Goal: Task Accomplishment & Management: Use online tool/utility

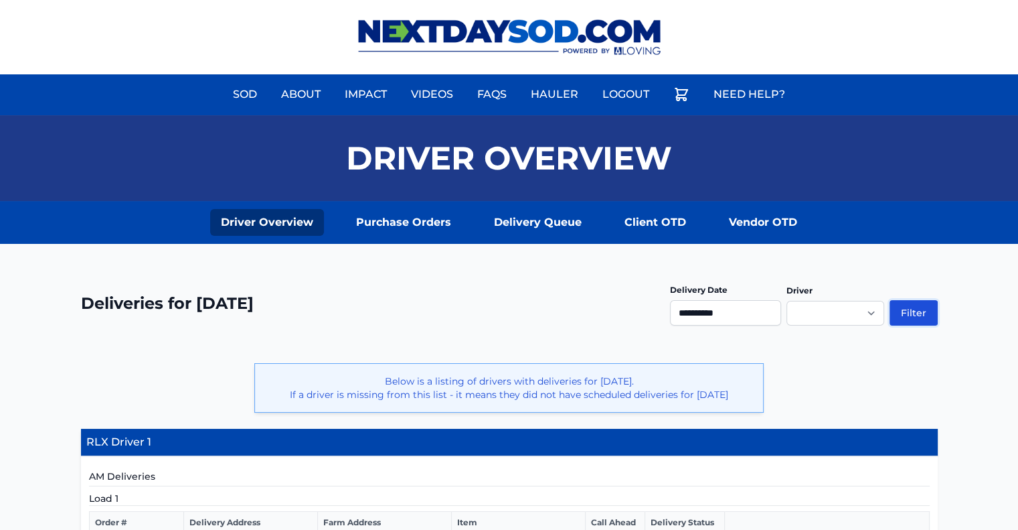
click at [927, 310] on button "Filter" at bounding box center [914, 312] width 48 height 25
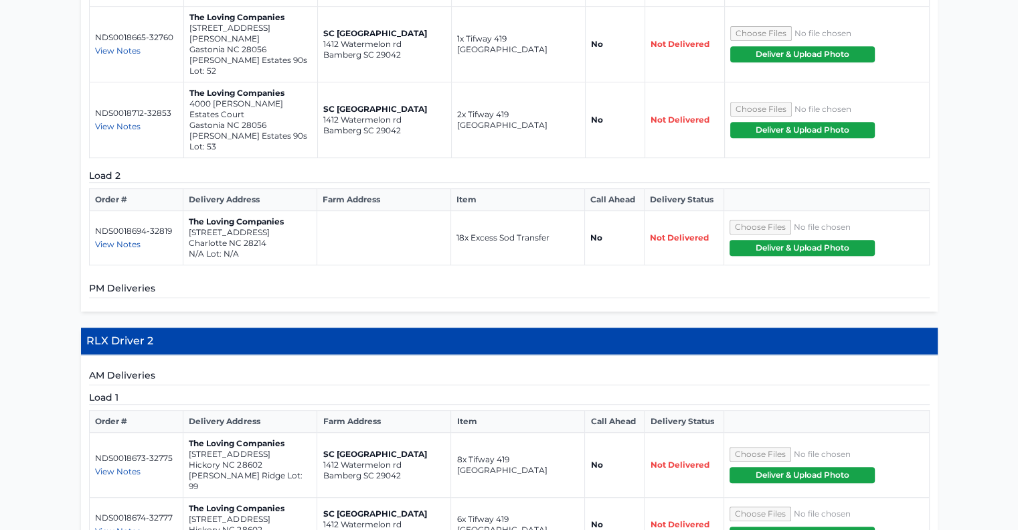
scroll to position [737, 0]
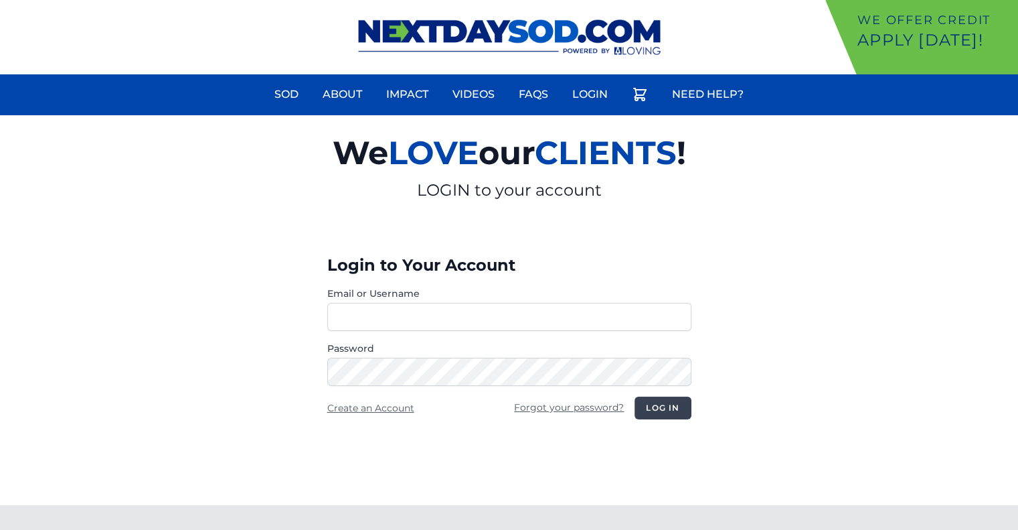
type input "********"
click at [662, 403] on button "Log in" at bounding box center [663, 407] width 56 height 23
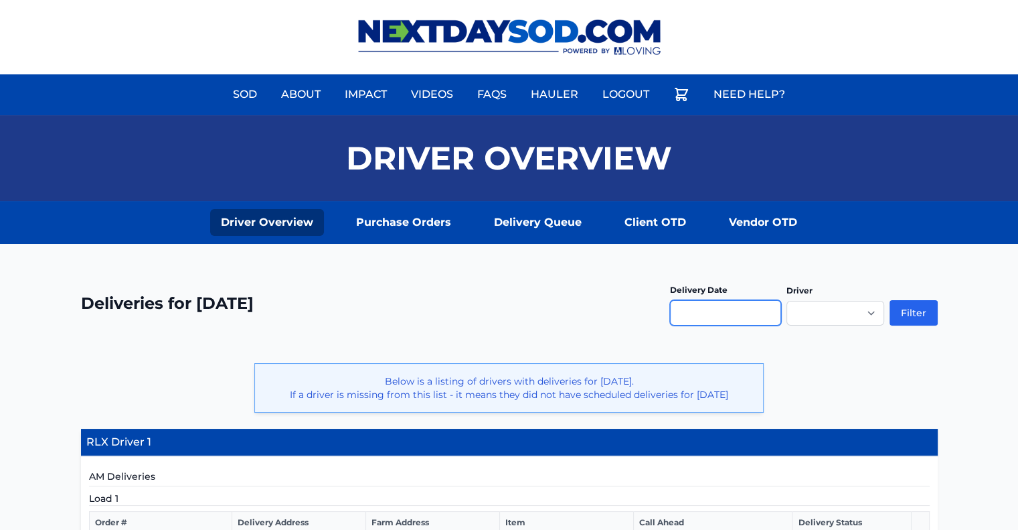
click at [702, 322] on input "text" at bounding box center [725, 312] width 111 height 25
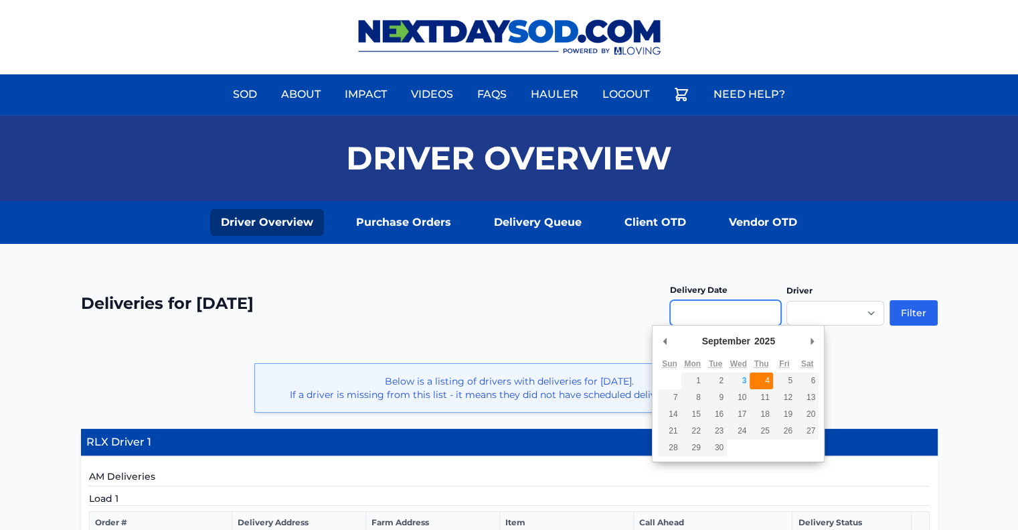
type input "**********"
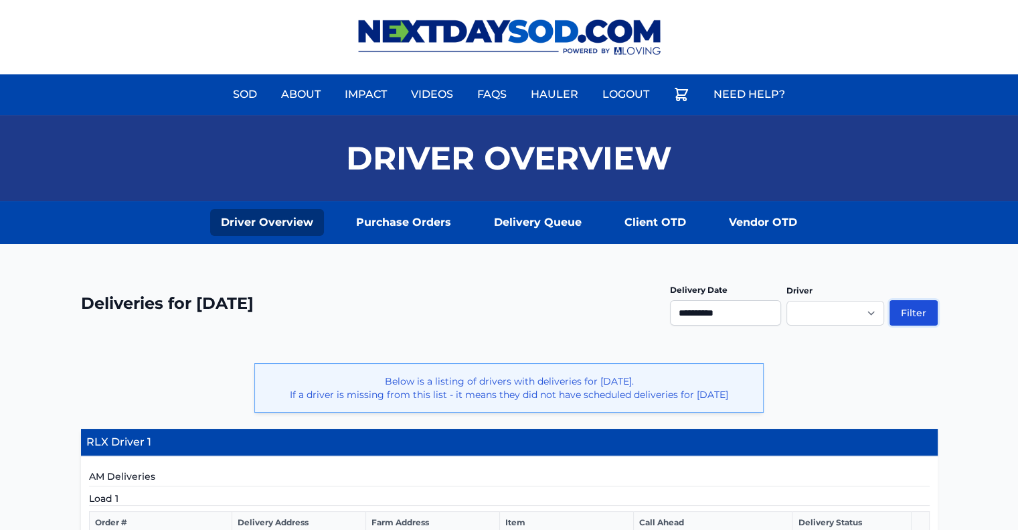
click at [913, 313] on button "Filter" at bounding box center [914, 312] width 48 height 25
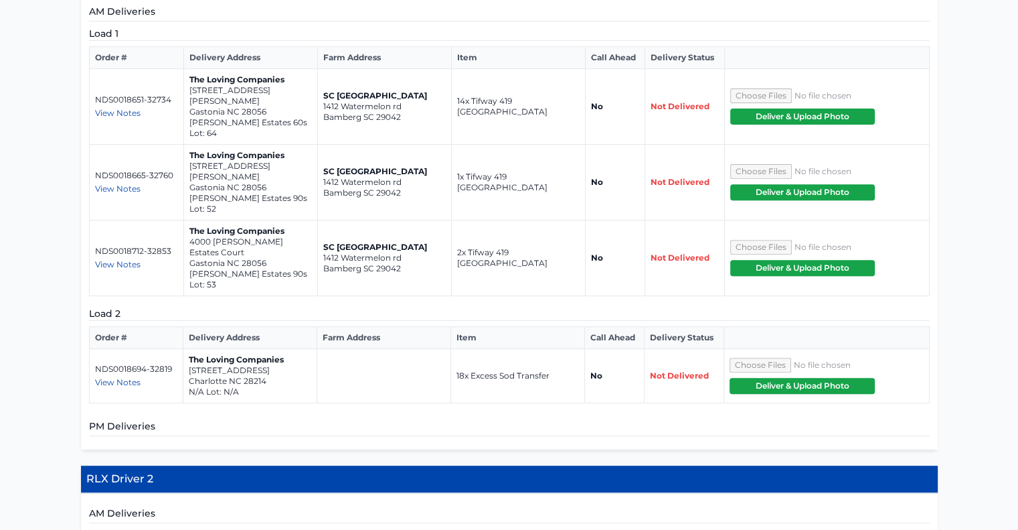
scroll to position [536, 0]
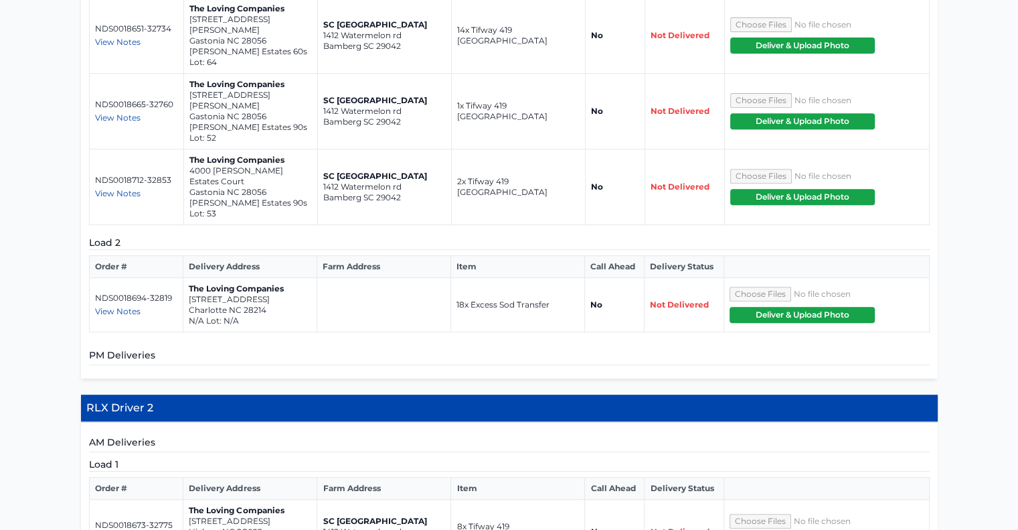
click at [114, 306] on span "View Notes" at bounding box center [118, 311] width 46 height 10
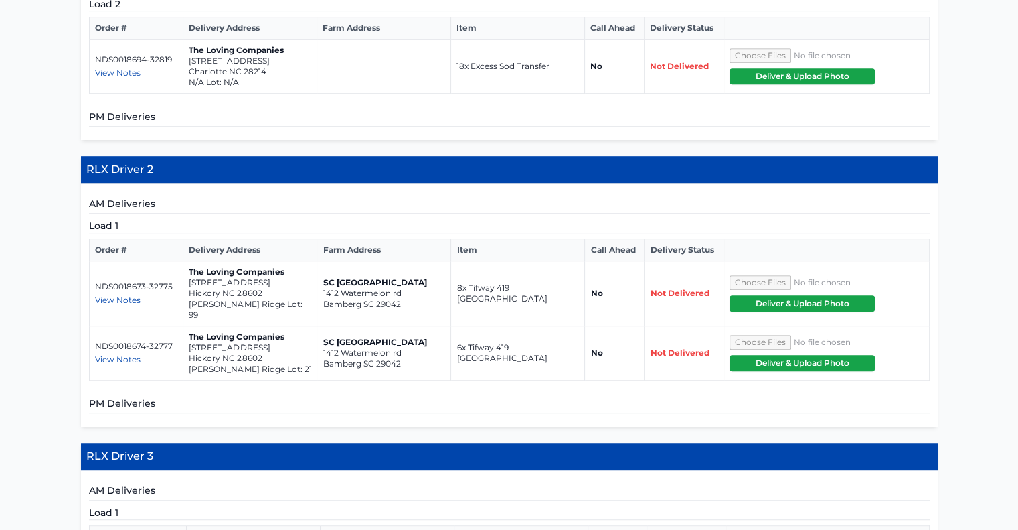
scroll to position [870, 0]
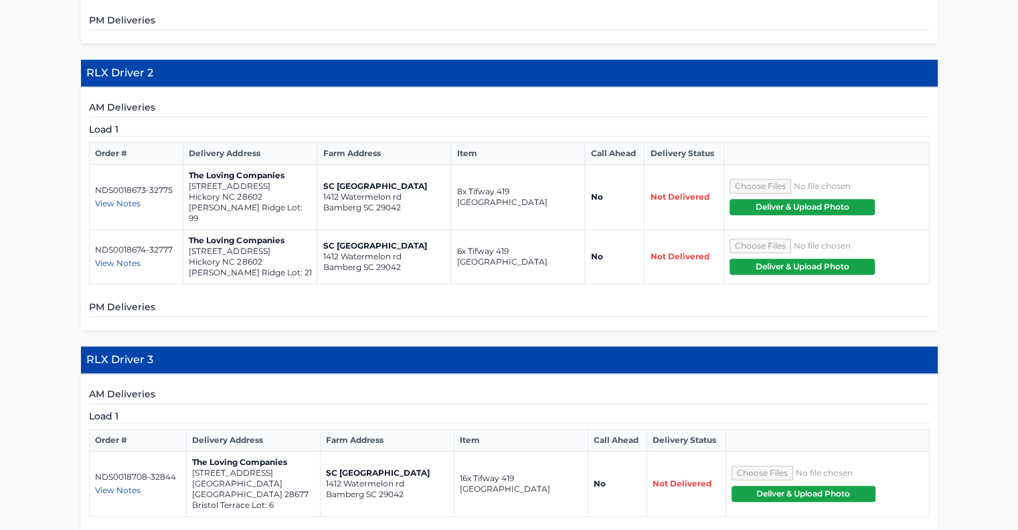
click at [123, 198] on span "View Notes" at bounding box center [118, 203] width 46 height 10
click at [124, 258] on span "View Notes" at bounding box center [118, 263] width 46 height 10
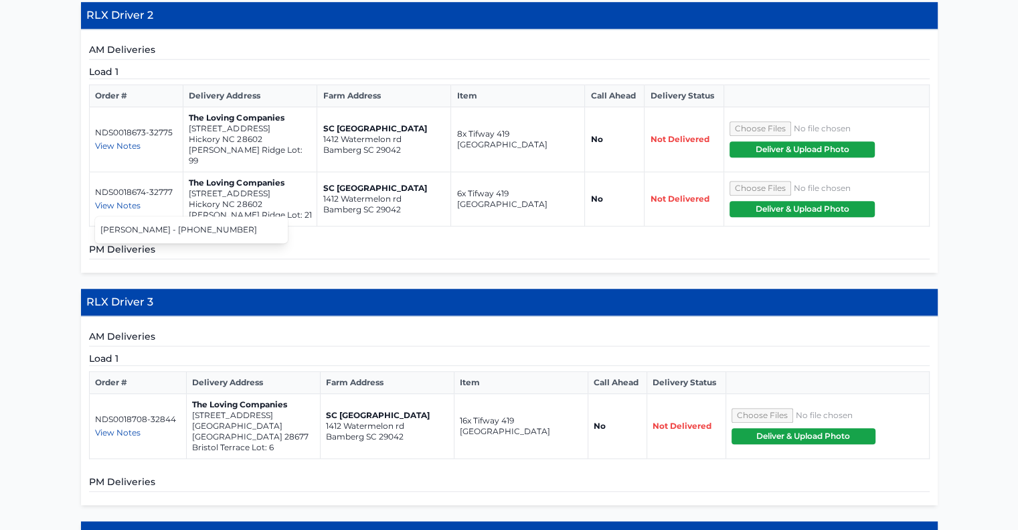
scroll to position [1004, 0]
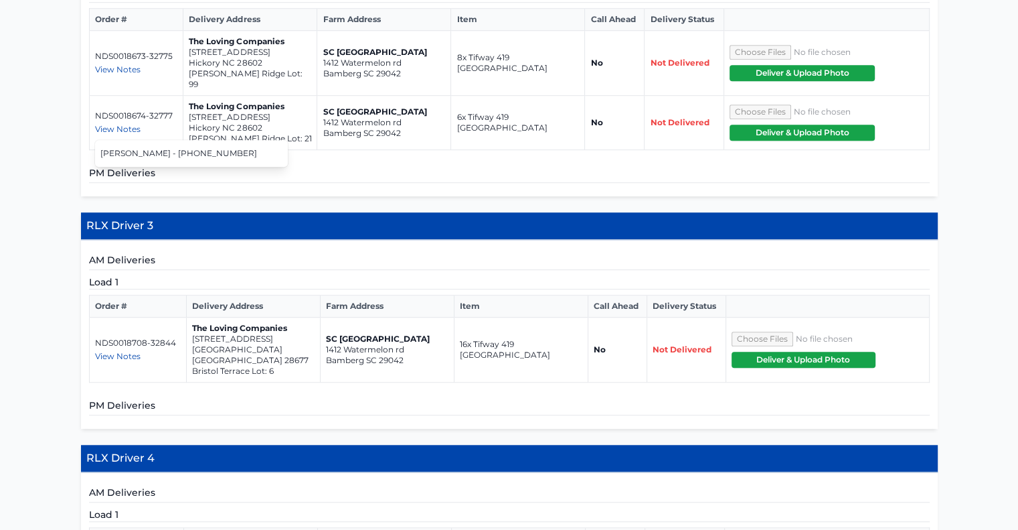
click at [110, 351] on span "View Notes" at bounding box center [118, 356] width 46 height 10
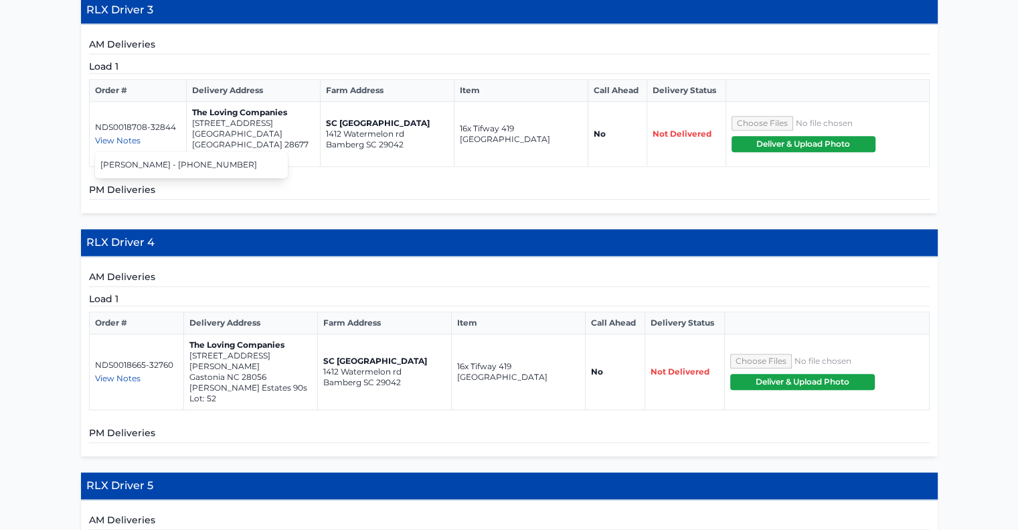
scroll to position [1272, 0]
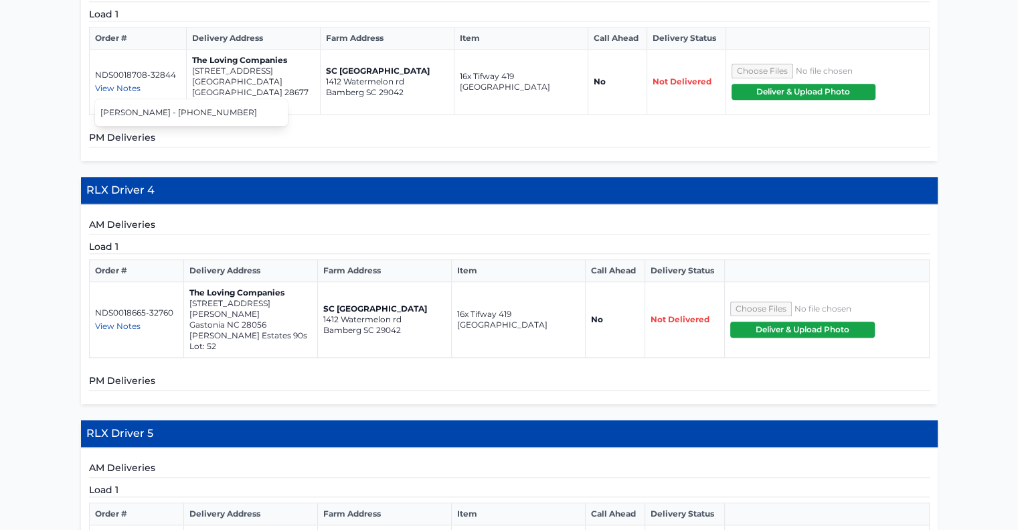
click at [113, 321] on span "View Notes" at bounding box center [118, 326] width 46 height 10
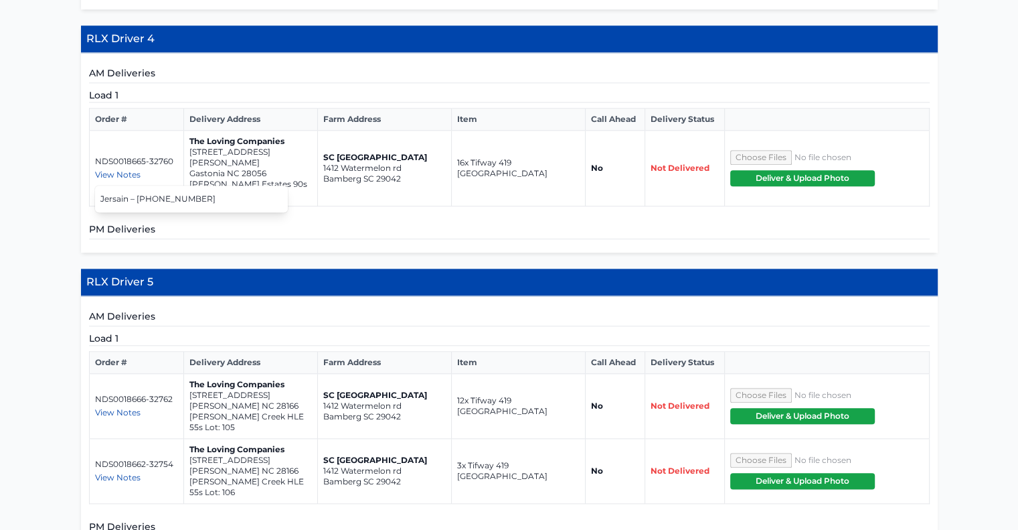
scroll to position [1473, 0]
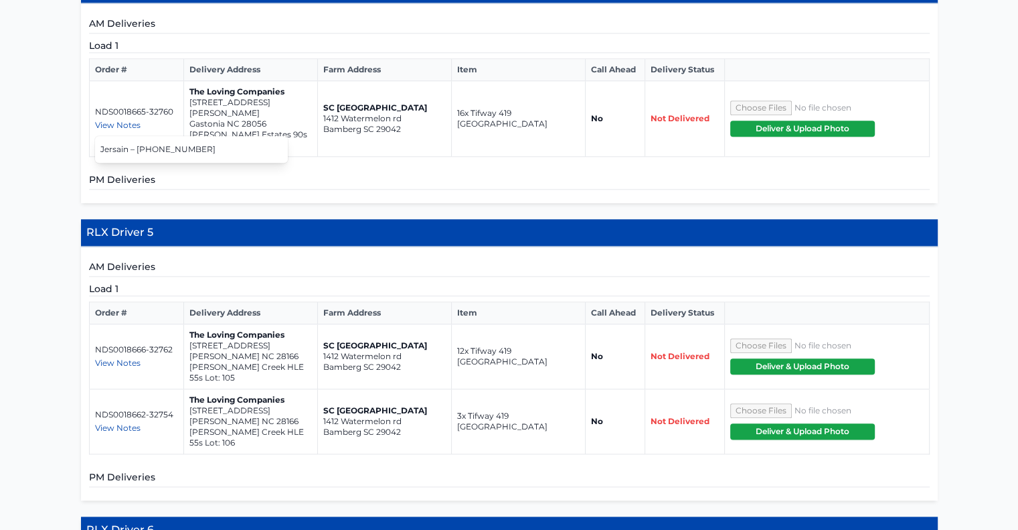
click at [116, 358] on span "View Notes" at bounding box center [118, 363] width 46 height 10
click at [111, 423] on span "View Notes" at bounding box center [118, 428] width 46 height 10
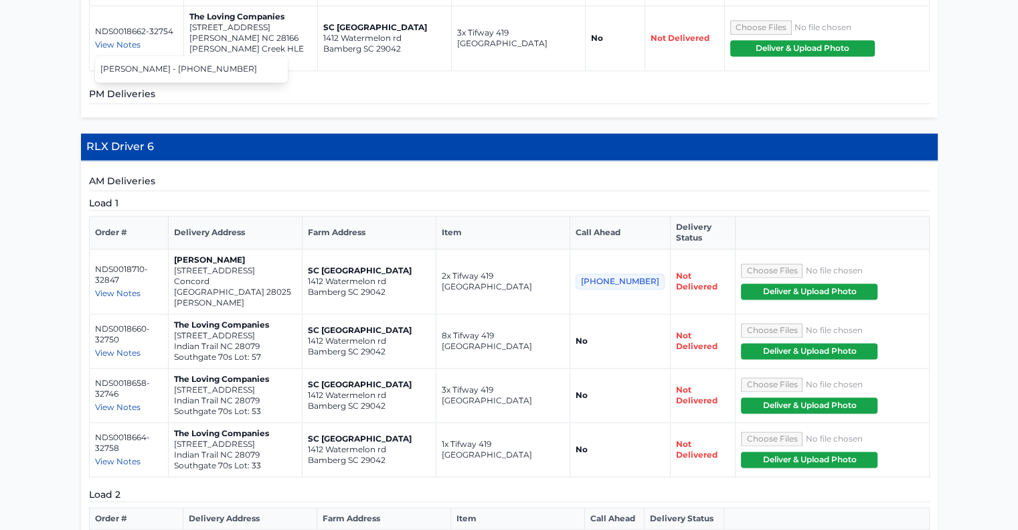
scroll to position [1875, 0]
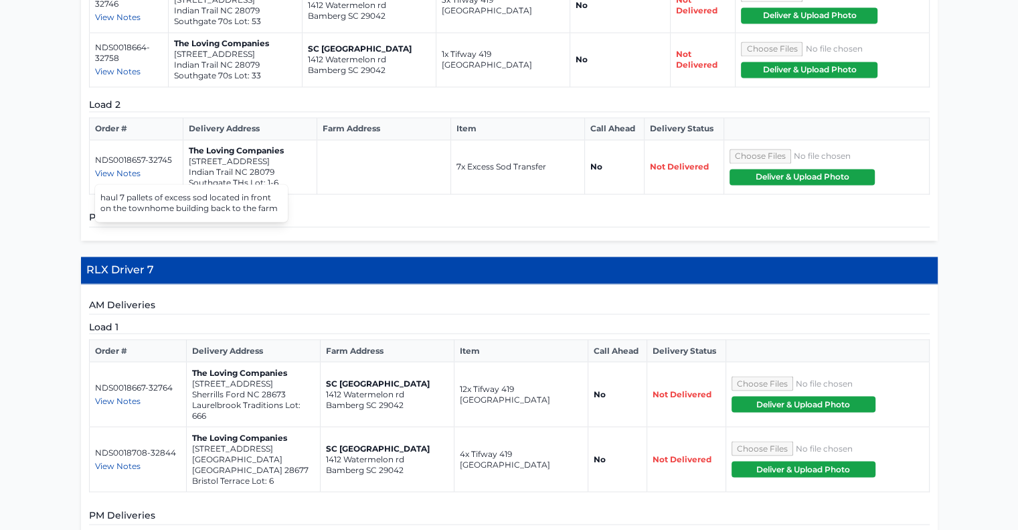
scroll to position [2276, 0]
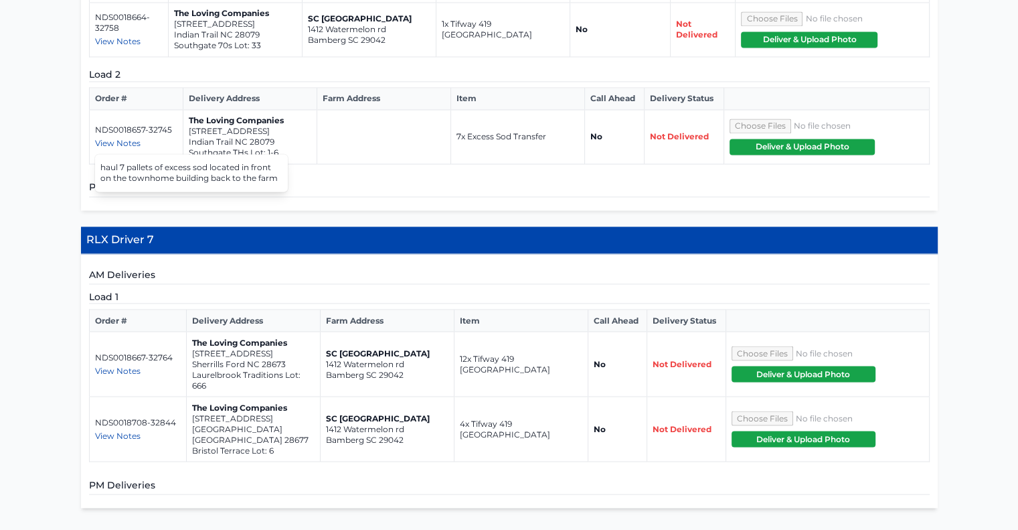
click at [124, 365] on span "View Notes" at bounding box center [118, 370] width 46 height 10
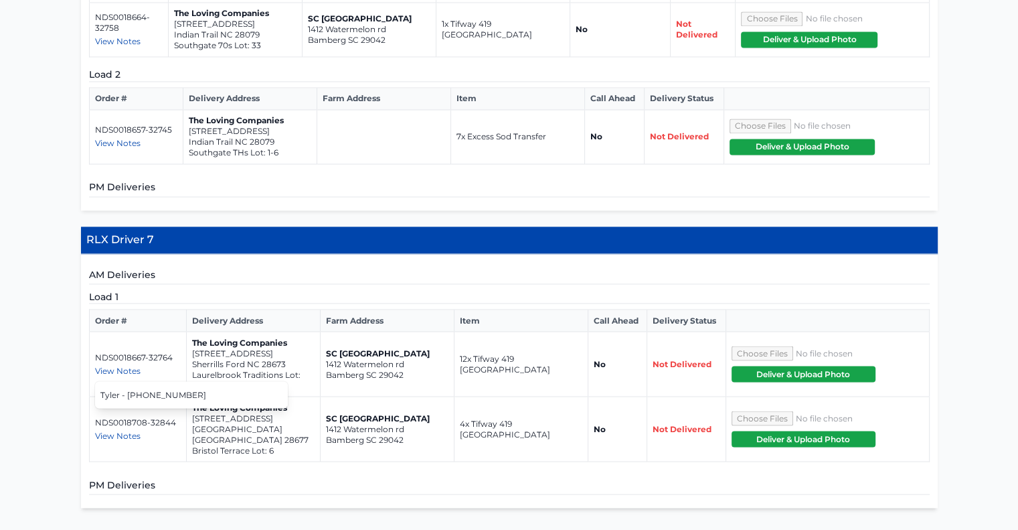
click at [121, 430] on span "View Notes" at bounding box center [118, 435] width 46 height 10
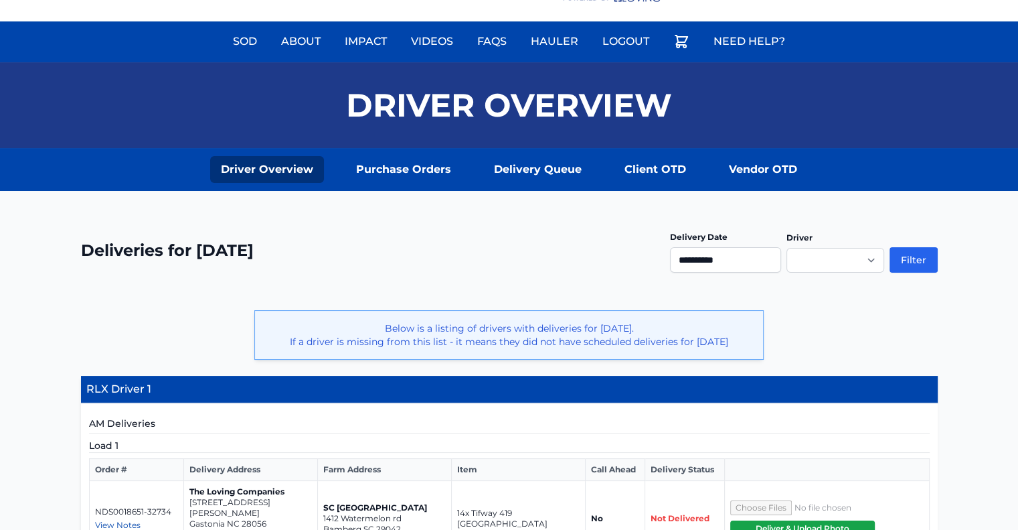
scroll to position [0, 0]
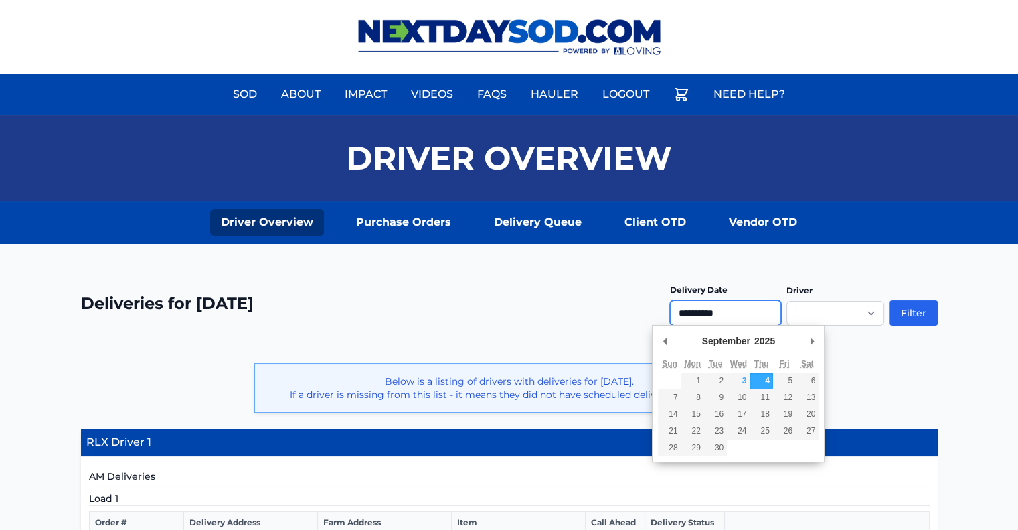
click at [743, 311] on input "**********" at bounding box center [725, 312] width 111 height 25
type input "**********"
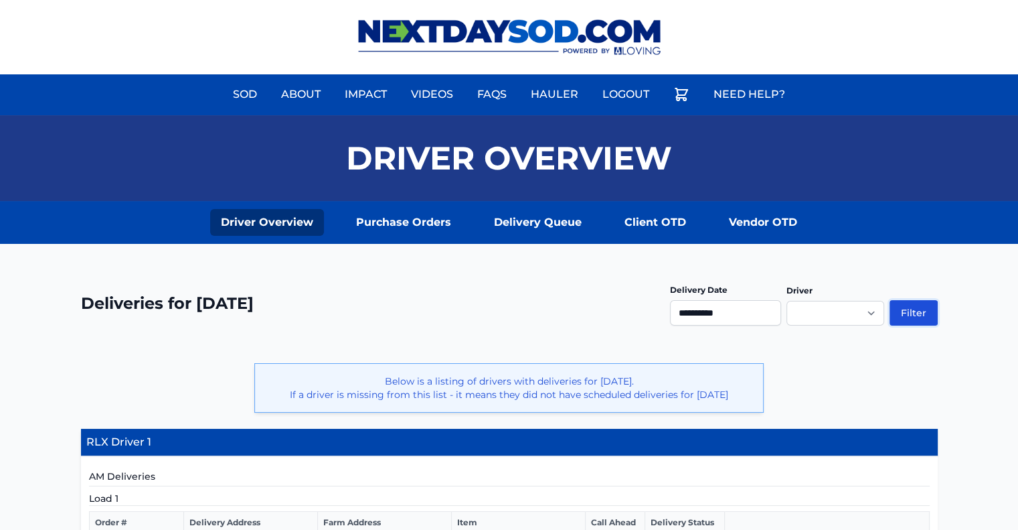
click at [924, 314] on button "Filter" at bounding box center [914, 312] width 48 height 25
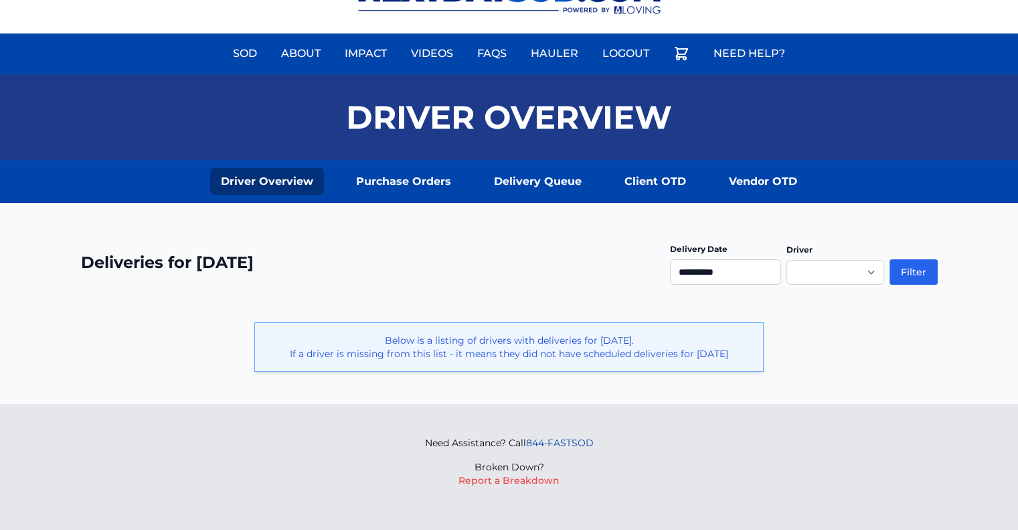
scroll to position [53, 0]
click at [729, 259] on input "**********" at bounding box center [725, 271] width 111 height 25
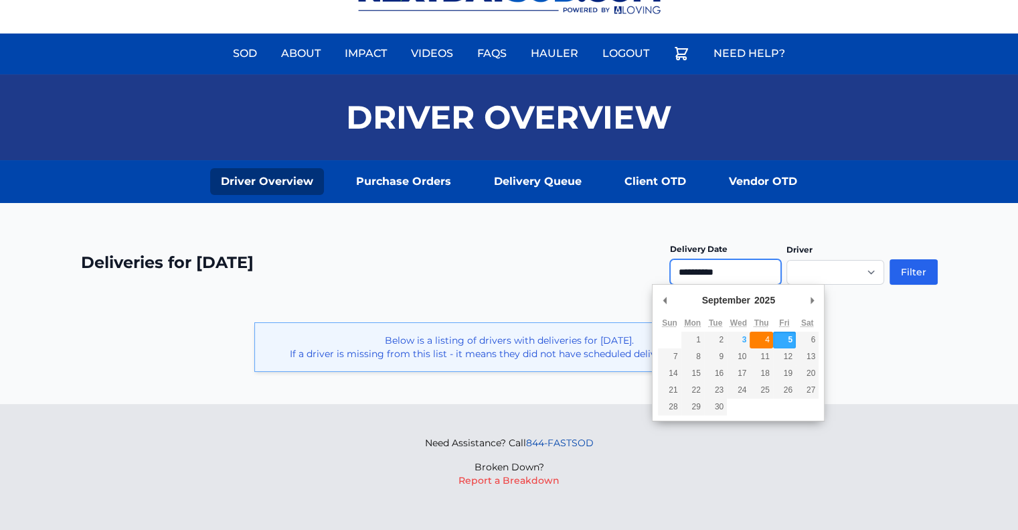
type input "**********"
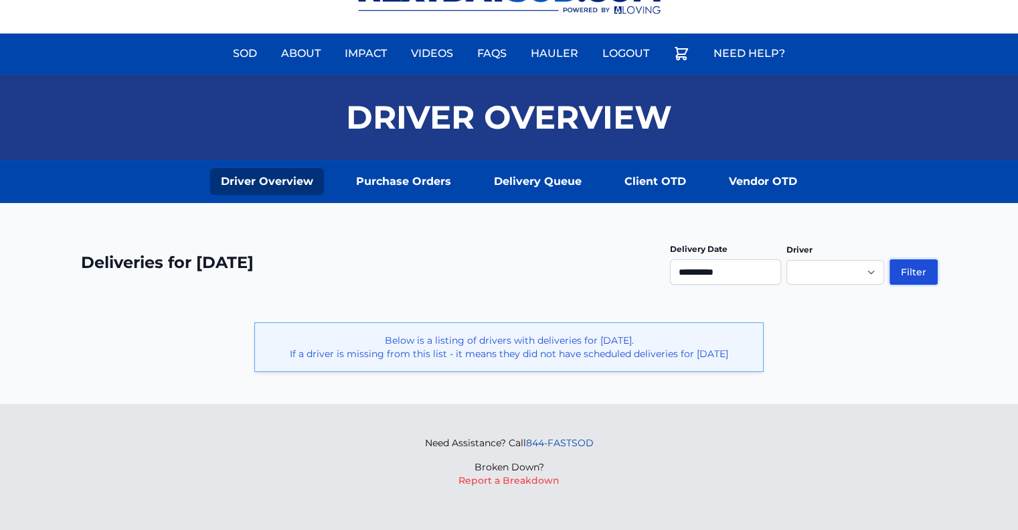
click at [915, 259] on button "Filter" at bounding box center [914, 271] width 48 height 25
